Goal: Information Seeking & Learning: Find specific page/section

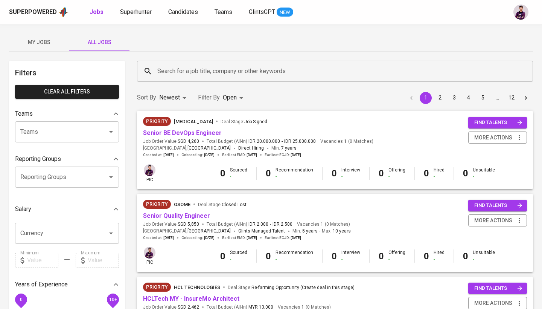
click at [242, 70] on input "Search for a job title, company or other keywords" at bounding box center [337, 71] width 363 height 14
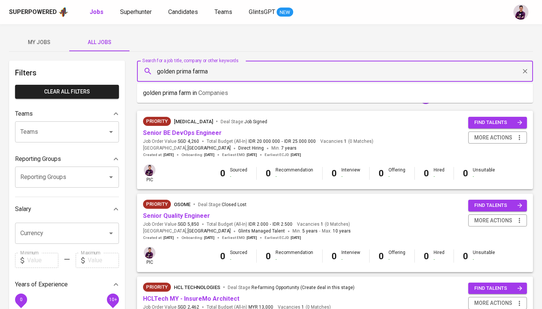
type input "golden prima farma"
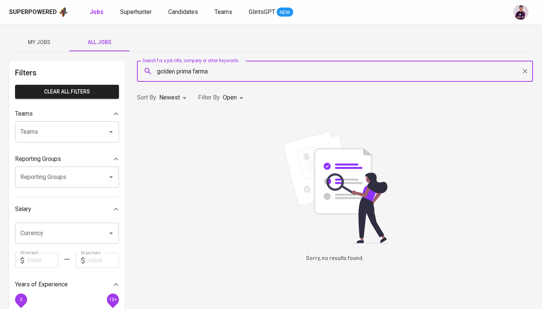
click at [238, 98] on body "Superpowered Jobs Superhunter Candidates Teams GlintsGPT NEW My Jobs All Jobs F…" at bounding box center [271, 257] width 542 height 514
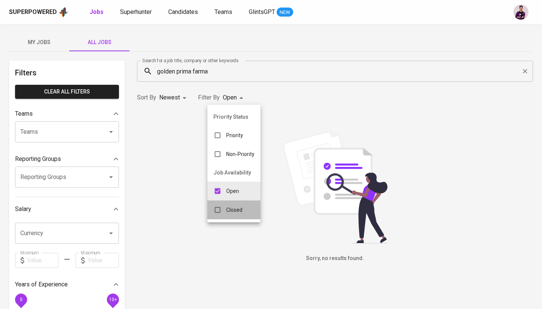
click at [233, 215] on div "Closed" at bounding box center [228, 210] width 41 height 14
type input "OPEN,CLOSE"
checkbox input "true"
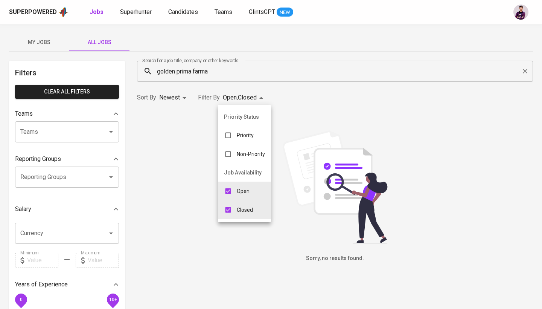
click at [241, 76] on div at bounding box center [271, 154] width 542 height 309
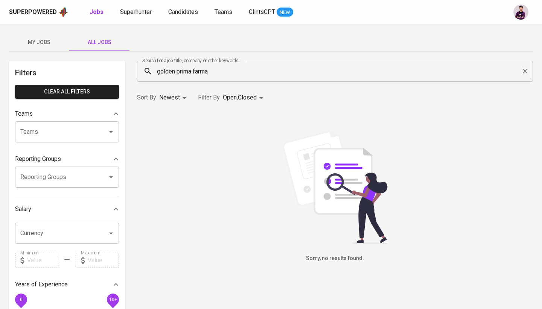
click at [241, 69] on input "golden prima farma" at bounding box center [337, 71] width 363 height 14
click at [262, 73] on input "golden prima farma" at bounding box center [337, 71] width 363 height 14
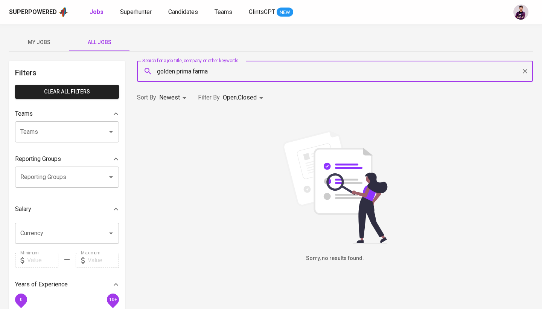
click at [262, 73] on input "golden prima farma" at bounding box center [337, 71] width 363 height 14
type input "G"
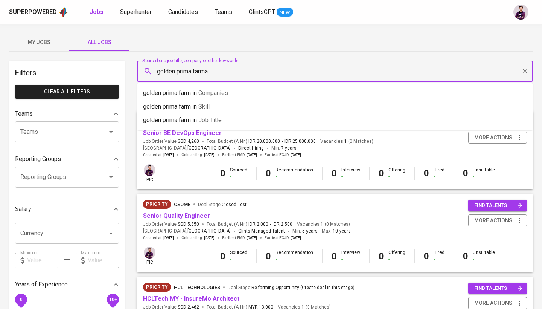
type input "golden prima farma"
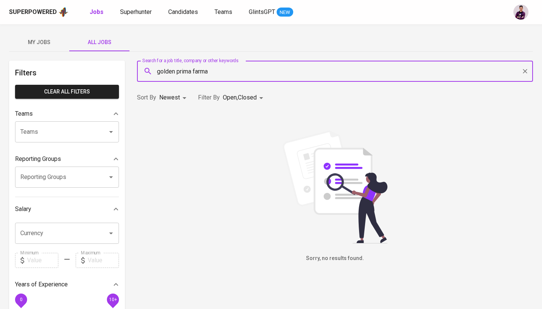
click at [527, 65] on div "golden prima farma Search for a job title, company or other keywords" at bounding box center [335, 71] width 396 height 21
click at [526, 69] on icon "Clear" at bounding box center [526, 71] width 8 height 8
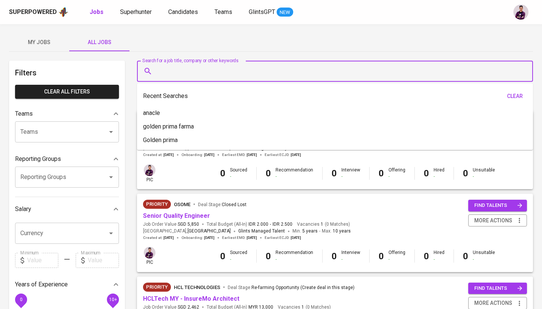
click at [360, 71] on input "Search for a job title, company or other keywords" at bounding box center [337, 71] width 363 height 14
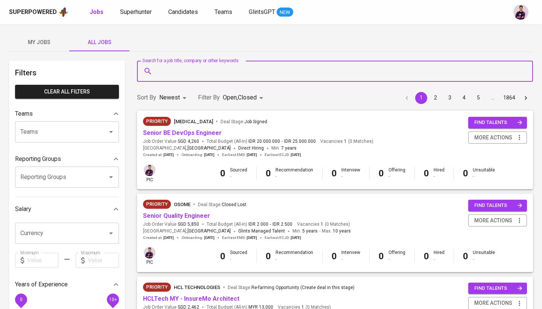
click at [360, 71] on input "Search for a job title, company or other keywords" at bounding box center [337, 71] width 363 height 14
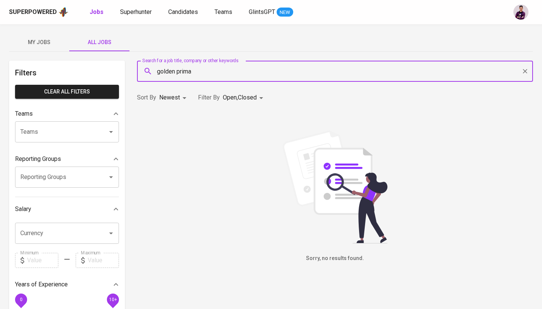
type input "golden prima"
click at [249, 72] on input "golden prima" at bounding box center [337, 71] width 363 height 14
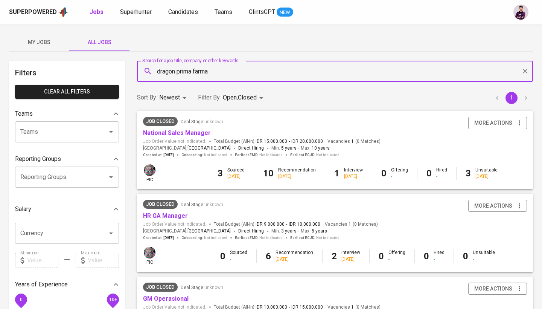
type input "dragon prima farma"
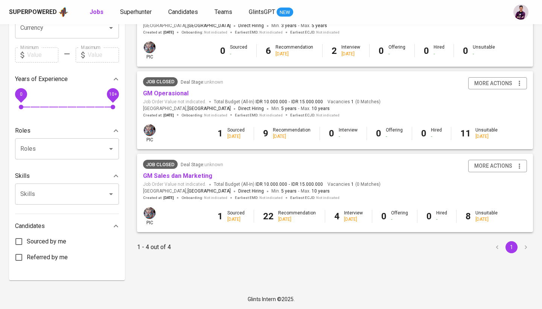
scroll to position [205, 0]
click at [150, 208] on img at bounding box center [150, 214] width 12 height 12
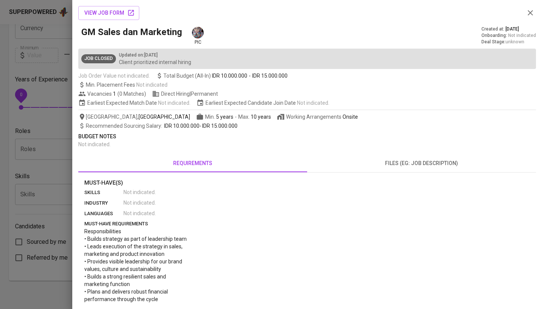
scroll to position [0, 0]
click at [530, 13] on icon "button" at bounding box center [530, 12] width 5 height 5
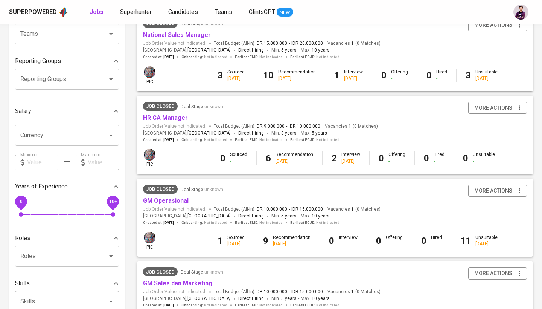
scroll to position [78, 0]
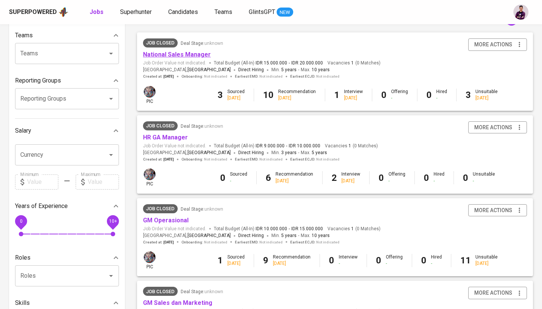
click at [188, 52] on link "National Sales Manager" at bounding box center [177, 54] width 68 height 7
